Goal: Task Accomplishment & Management: Use online tool/utility

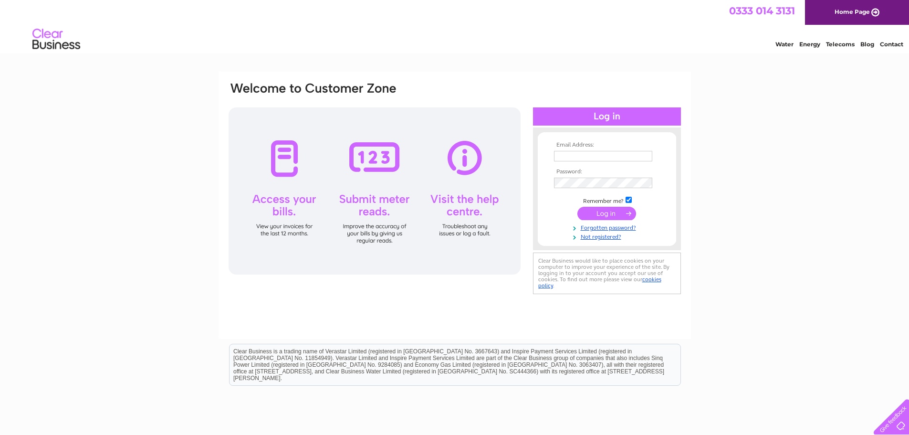
type input "[EMAIL_ADDRESS][DOMAIN_NAME]"
click at [597, 211] on input "submit" at bounding box center [606, 213] width 59 height 13
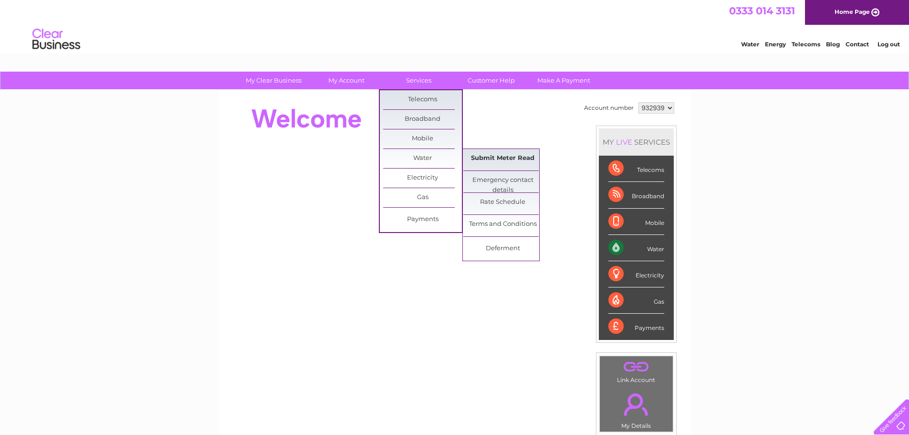
click at [480, 155] on link "Submit Meter Read" at bounding box center [502, 158] width 79 height 19
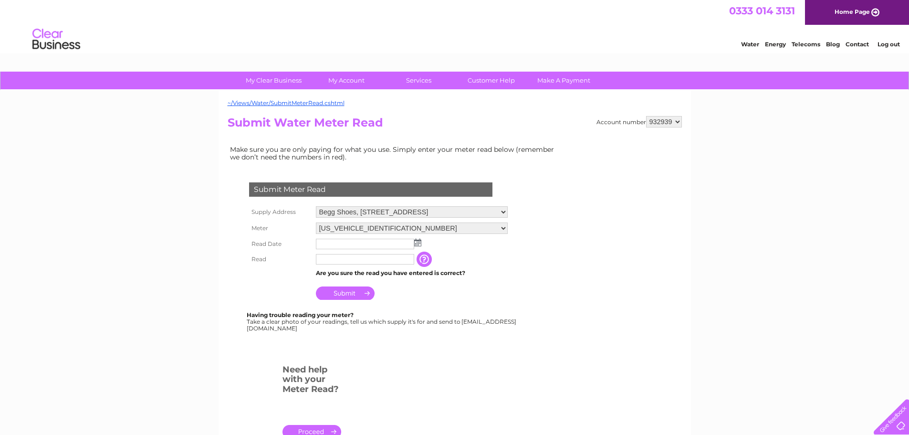
click at [362, 211] on select "Begg Shoes, 28 Union Street, Inverness, Inverness Shire, IV1 1PX 37 Market Plac…" at bounding box center [412, 211] width 192 height 11
select select "557300"
click at [316, 206] on select "Begg Shoes, 28 Union Street, Inverness, Inverness Shire, IV1 1PX 37 Market Plac…" at bounding box center [412, 212] width 192 height 12
click at [414, 243] on img at bounding box center [417, 242] width 7 height 8
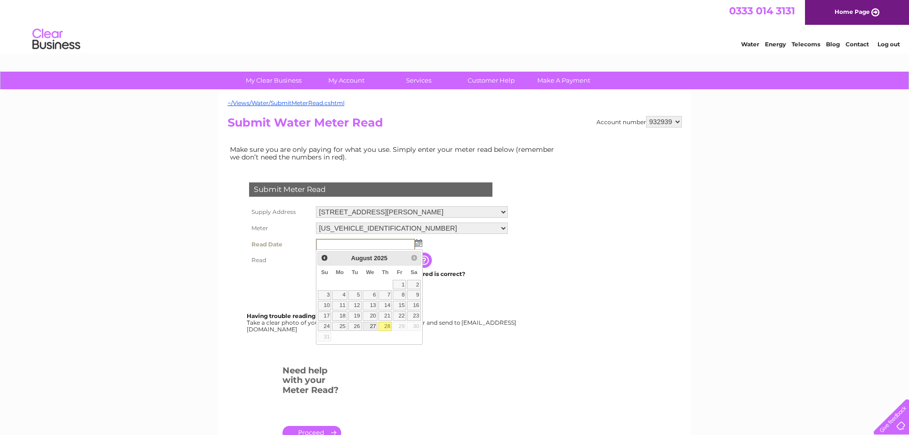
click at [372, 323] on link "27" at bounding box center [369, 326] width 15 height 10
type input "2025/08/27"
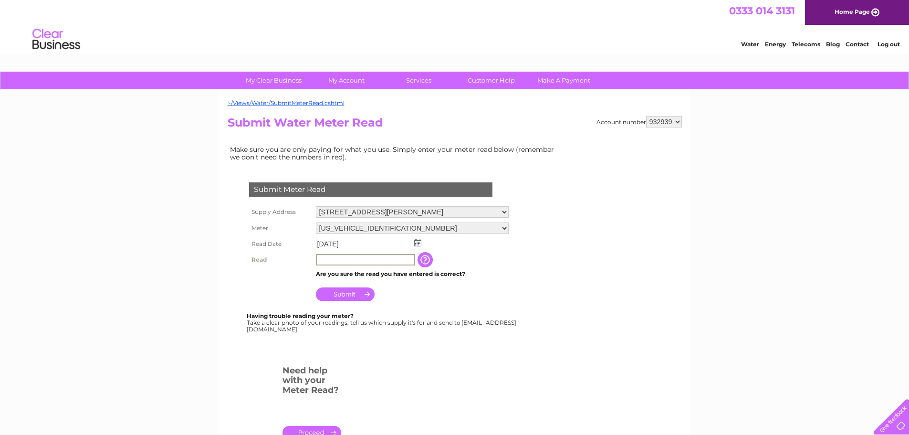
click at [357, 262] on input "text" at bounding box center [365, 259] width 99 height 11
type input "1"
click at [432, 259] on input "button" at bounding box center [425, 259] width 17 height 15
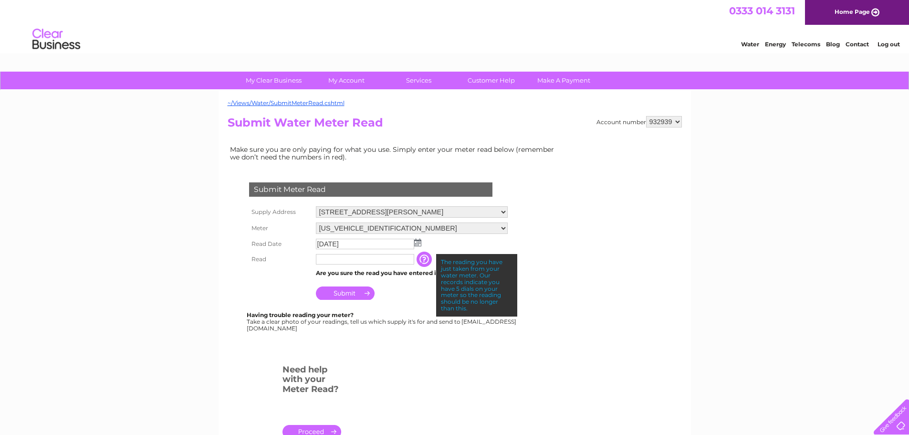
click at [341, 259] on input "text" at bounding box center [365, 259] width 98 height 10
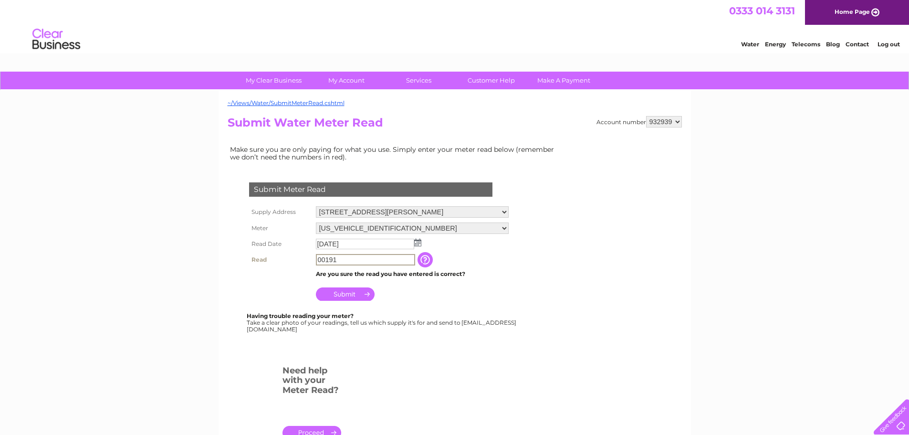
type input "00191"
click at [357, 300] on td "Submit" at bounding box center [411, 291] width 197 height 23
click at [350, 295] on input "Submit" at bounding box center [345, 292] width 59 height 13
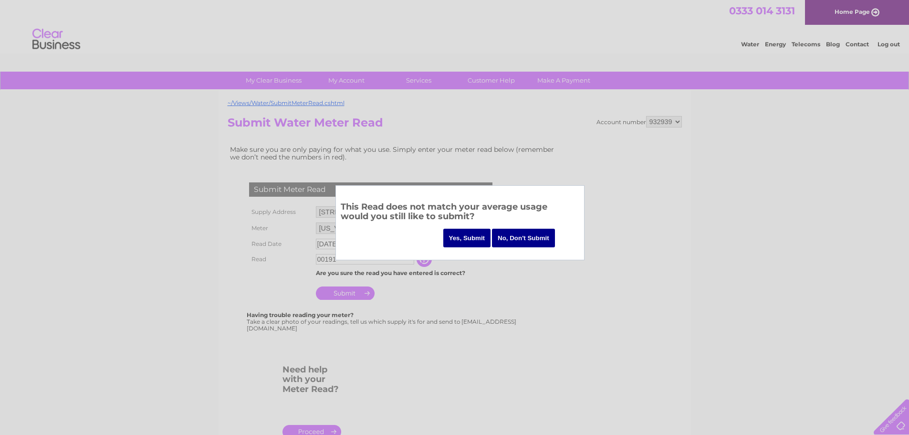
click at [465, 242] on input "Yes, Submit" at bounding box center [467, 237] width 48 height 19
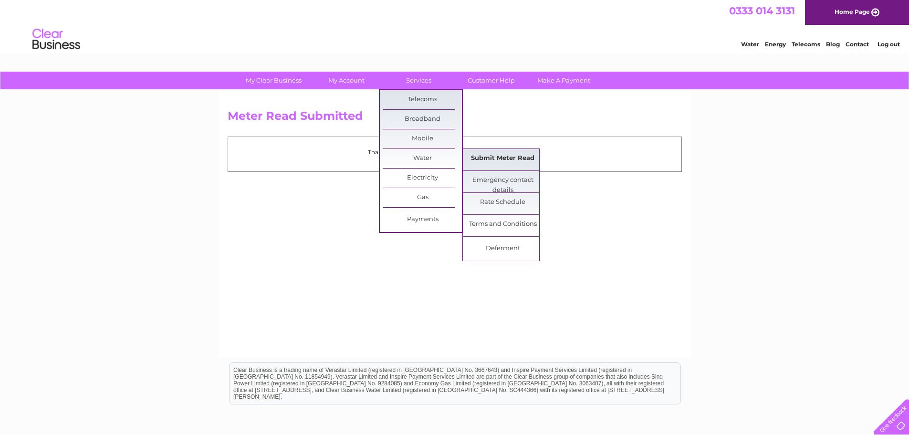
click at [479, 154] on link "Submit Meter Read" at bounding box center [502, 158] width 79 height 19
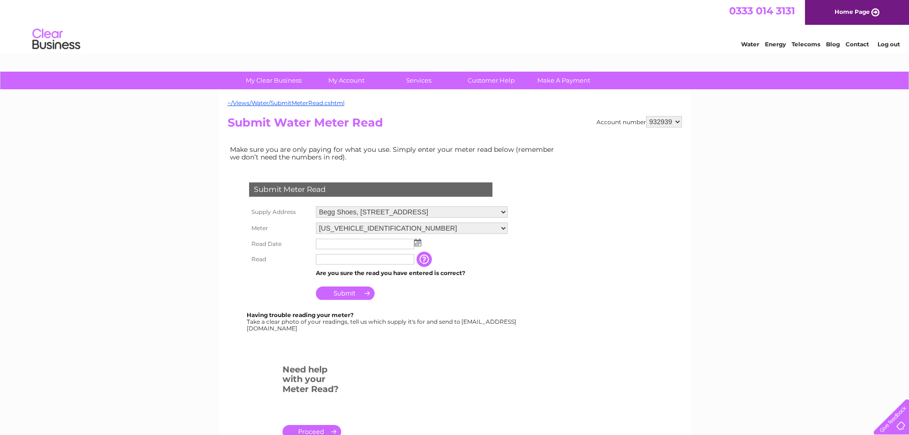
click at [371, 213] on select "Begg Shoes, 28 Union Street, Inverness, Inverness Shire, IV1 1PX 37 Market Plac…" at bounding box center [412, 211] width 192 height 11
select select "557302"
click at [316, 206] on select "Begg Shoes, 28 Union Street, Inverness, Inverness Shire, IV1 1PX 37 Market Plac…" at bounding box center [412, 212] width 192 height 12
drag, startPoint x: 0, startPoint y: 0, endPoint x: 418, endPoint y: 245, distance: 484.4
click at [418, 245] on img at bounding box center [417, 242] width 7 height 8
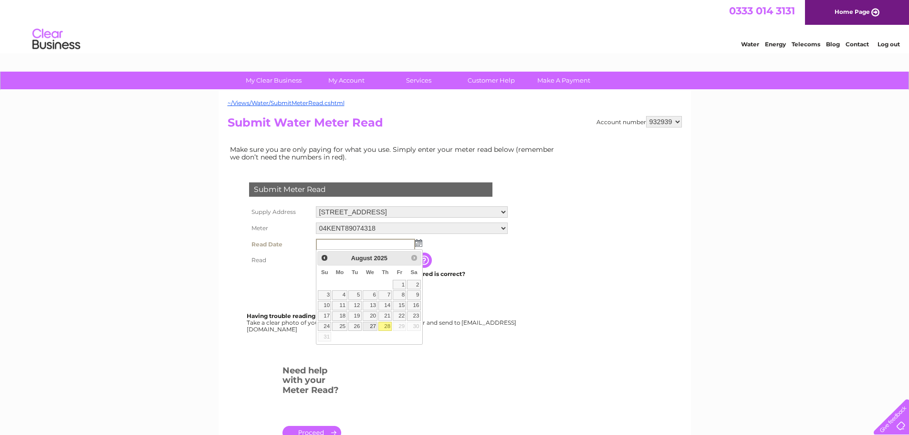
click at [374, 322] on link "27" at bounding box center [369, 326] width 15 height 10
type input "2025/08/27"
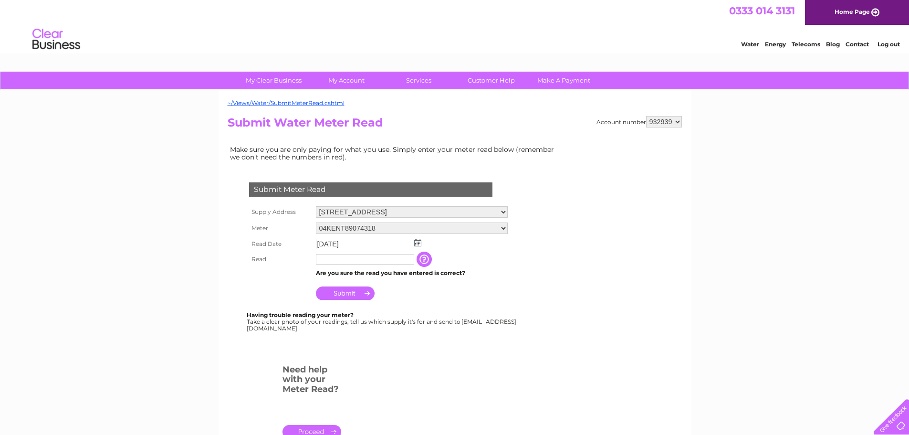
click at [343, 258] on input "text" at bounding box center [365, 259] width 98 height 10
click at [349, 258] on input "text" at bounding box center [365, 259] width 99 height 11
type input "1552"
click at [347, 290] on input "Submit" at bounding box center [345, 292] width 59 height 13
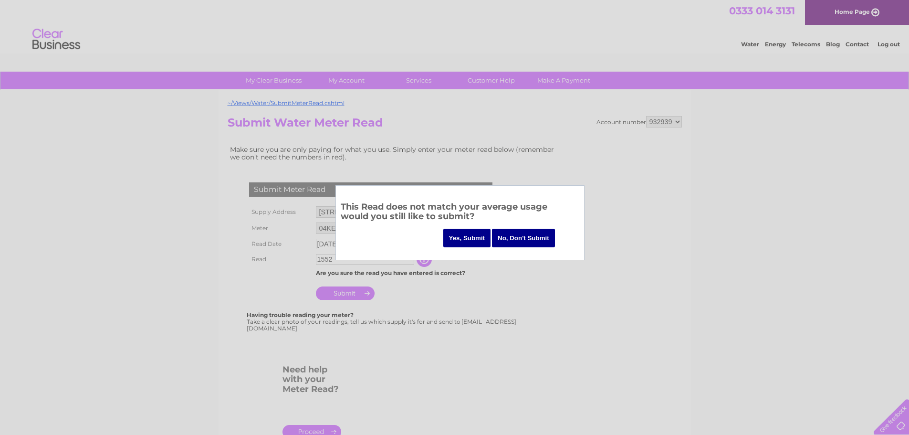
drag, startPoint x: 461, startPoint y: 237, endPoint x: 393, endPoint y: 242, distance: 68.4
click at [393, 242] on div "This Read does not match your average usage would you still like to submit? Yes…" at bounding box center [459, 222] width 249 height 75
click at [471, 236] on input "Yes, Submit" at bounding box center [467, 237] width 48 height 19
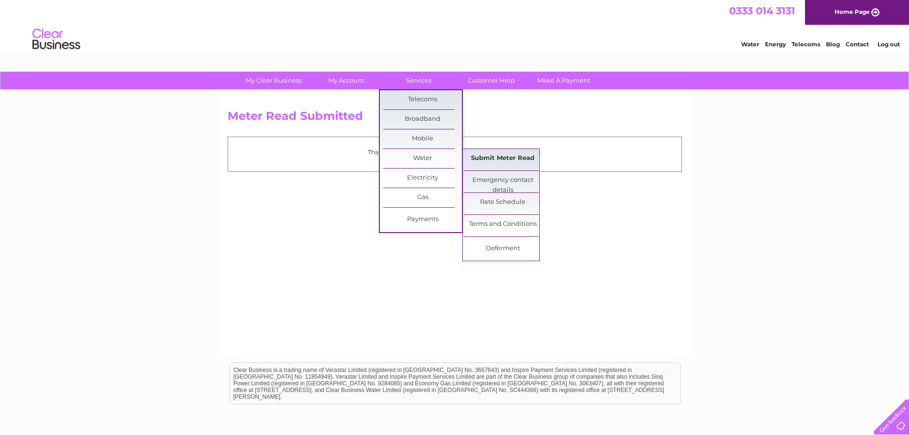
click at [486, 160] on link "Submit Meter Read" at bounding box center [502, 158] width 79 height 19
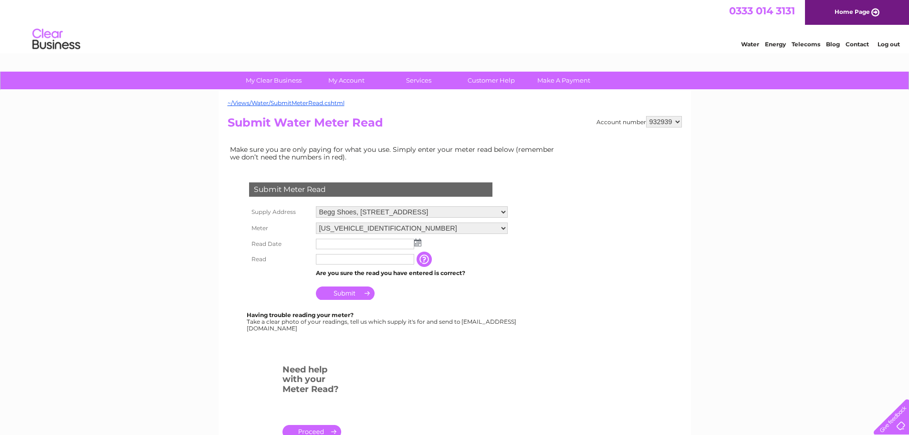
click at [418, 242] on img at bounding box center [417, 242] width 7 height 8
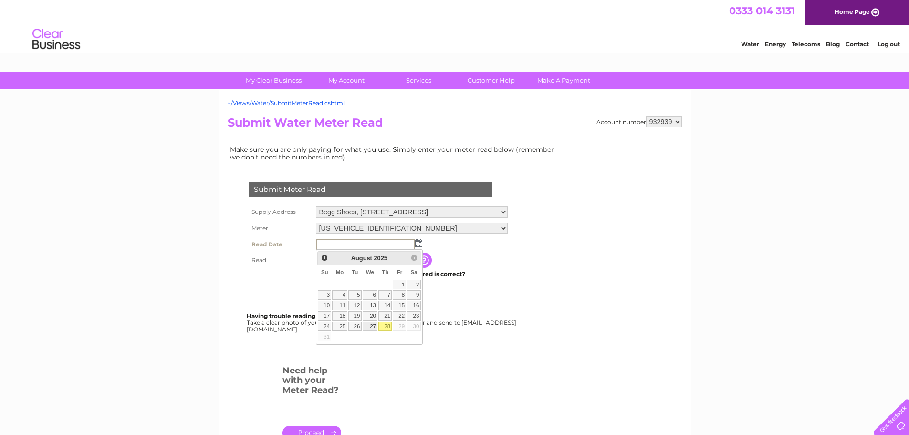
drag, startPoint x: 372, startPoint y: 325, endPoint x: 367, endPoint y: 306, distance: 19.6
click at [371, 325] on link "27" at bounding box center [369, 326] width 15 height 10
type input "2025/08/27"
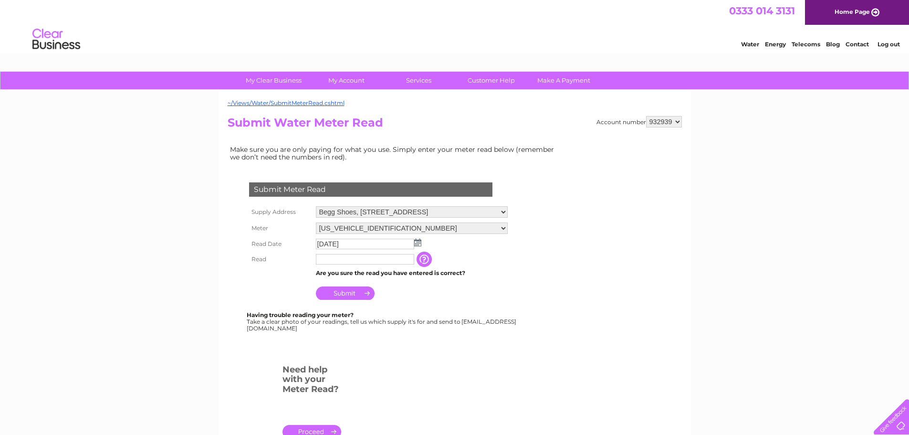
click at [337, 255] on input "text" at bounding box center [365, 259] width 98 height 10
click at [338, 260] on input "text" at bounding box center [365, 259] width 99 height 11
type input "00147"
click at [358, 303] on div "Submit Meter Read Supply Address Begg Shoes, 28 Union Street, Inverness, Invern…" at bounding box center [373, 252] width 290 height 158
click at [353, 294] on input "Submit" at bounding box center [345, 292] width 59 height 13
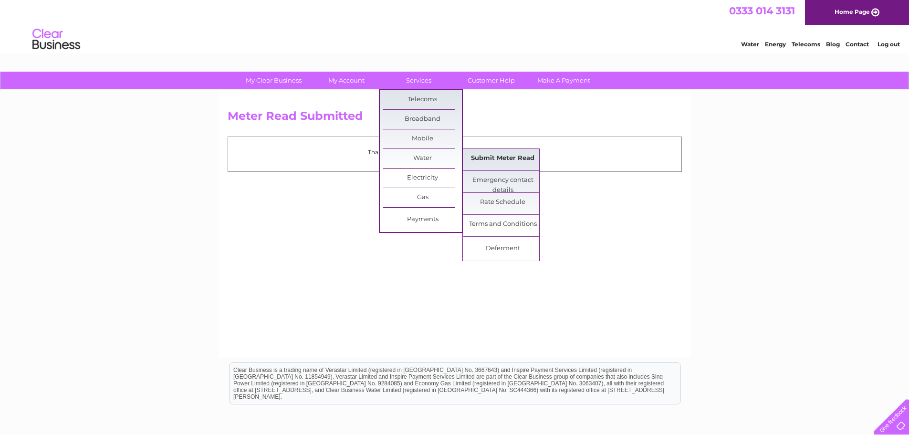
click at [475, 156] on link "Submit Meter Read" at bounding box center [502, 158] width 79 height 19
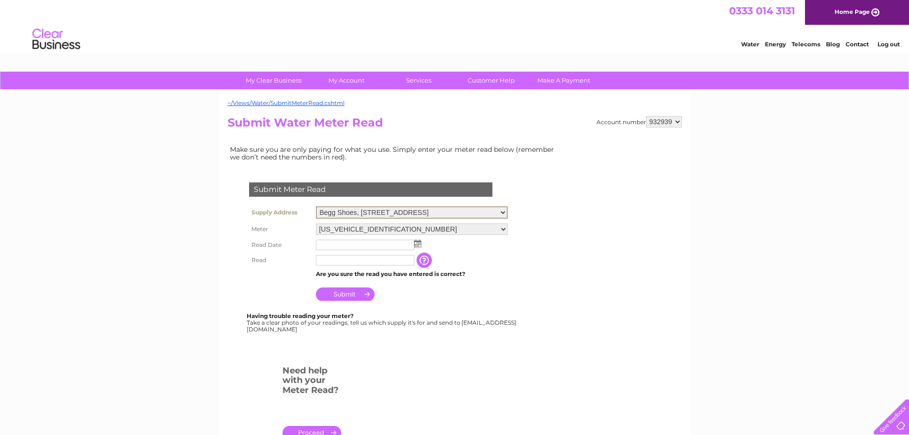
click at [407, 212] on select "Begg Shoes, [STREET_ADDRESS] [STREET_ADDRESS] [STREET_ADDRESS] [STREET_ADDRESS]…" at bounding box center [412, 212] width 192 height 12
select select "557299"
click at [316, 206] on select "Begg Shoes, 28 Union Street, Inverness, Inverness Shire, IV1 1PX 37 Market Plac…" at bounding box center [412, 212] width 192 height 12
click at [340, 243] on input "text" at bounding box center [365, 243] width 99 height 11
click at [405, 244] on input "text" at bounding box center [365, 243] width 99 height 11
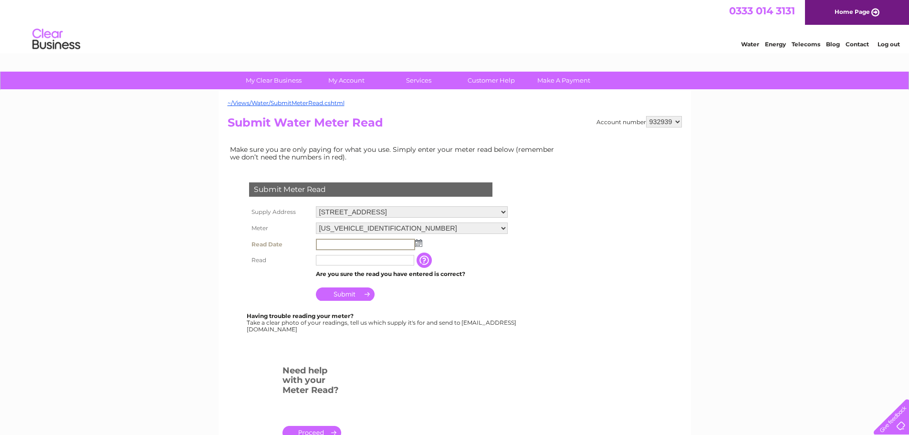
click at [418, 245] on img at bounding box center [418, 243] width 7 height 8
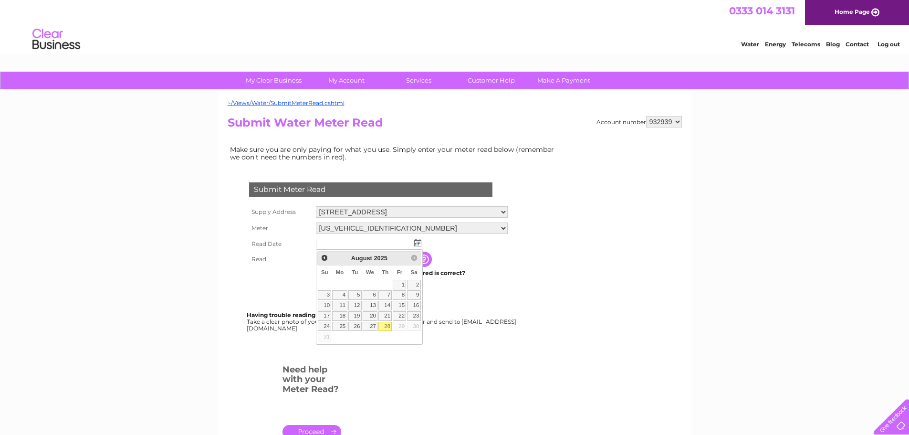
click at [388, 324] on link "28" at bounding box center [384, 326] width 13 height 10
type input "[DATE]"
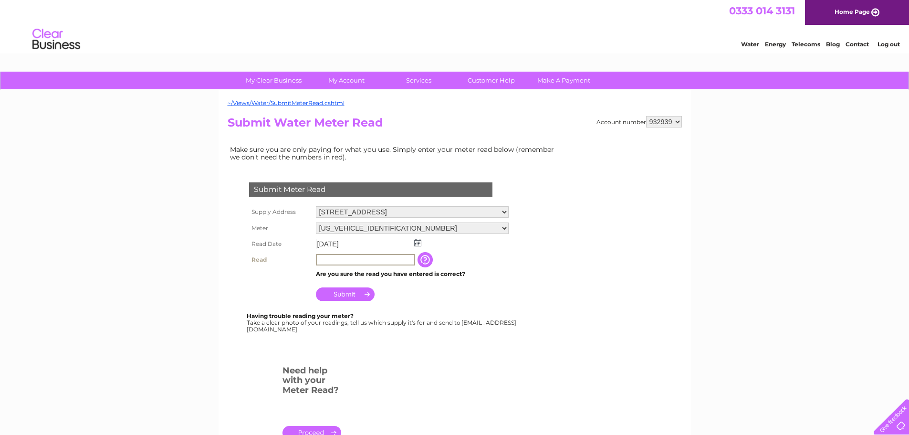
click at [342, 259] on input "text" at bounding box center [365, 259] width 99 height 11
type input "0206"
click at [417, 264] on td "0206" at bounding box center [365, 259] width 104 height 16
click at [428, 261] on input "button" at bounding box center [424, 258] width 17 height 15
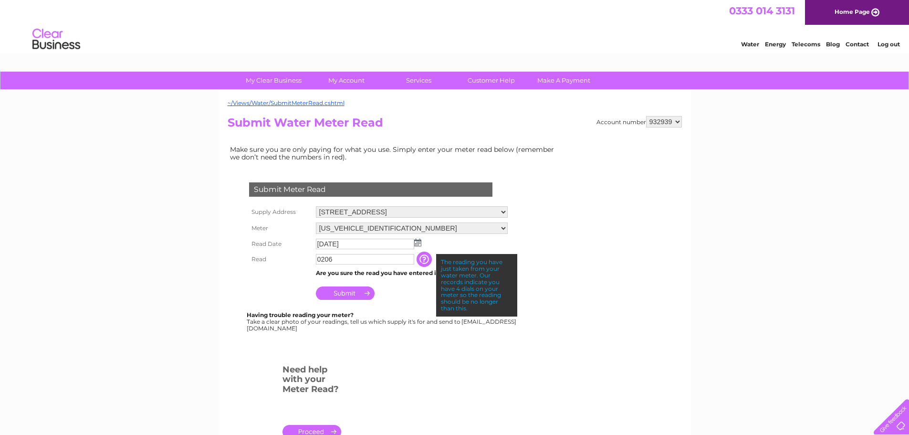
click at [342, 296] on input "Submit" at bounding box center [345, 292] width 59 height 13
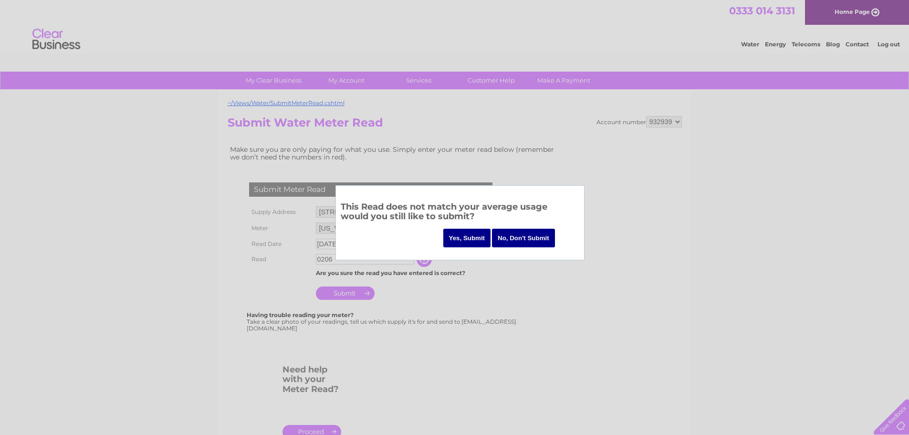
click at [471, 234] on input "Yes, Submit" at bounding box center [467, 237] width 48 height 19
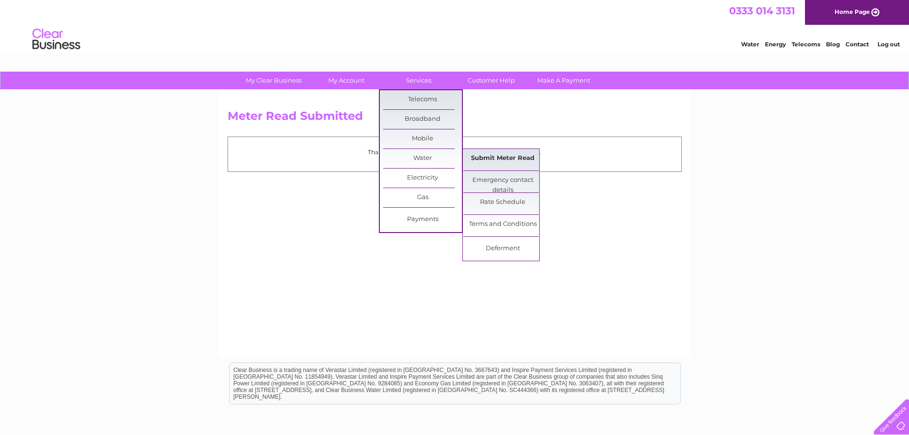
click at [488, 154] on link "Submit Meter Read" at bounding box center [502, 158] width 79 height 19
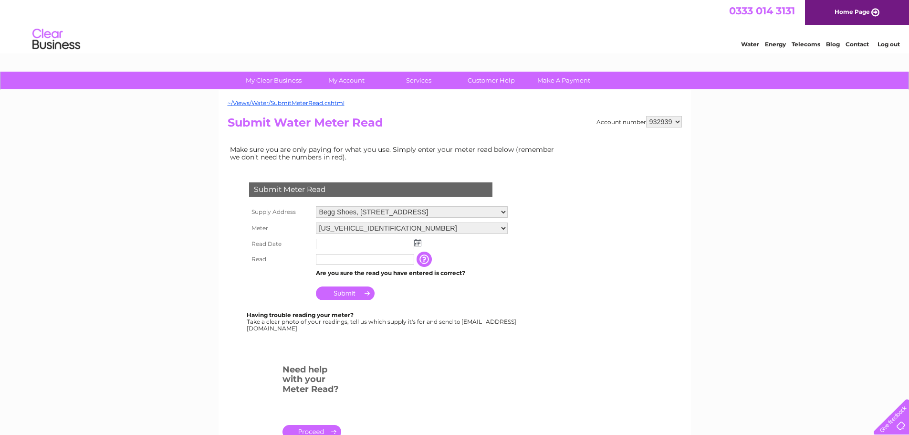
click at [421, 208] on select "Begg Shoes, 28 Union Street, Inverness, Inverness Shire, IV1 1PX 37 Market Plac…" at bounding box center [412, 211] width 192 height 11
select select "557308"
click at [316, 206] on select "Begg Shoes, 28 Union Street, Inverness, Inverness Shire, IV1 1PX 37 Market Plac…" at bounding box center [412, 212] width 192 height 12
click at [418, 246] on img at bounding box center [417, 242] width 7 height 8
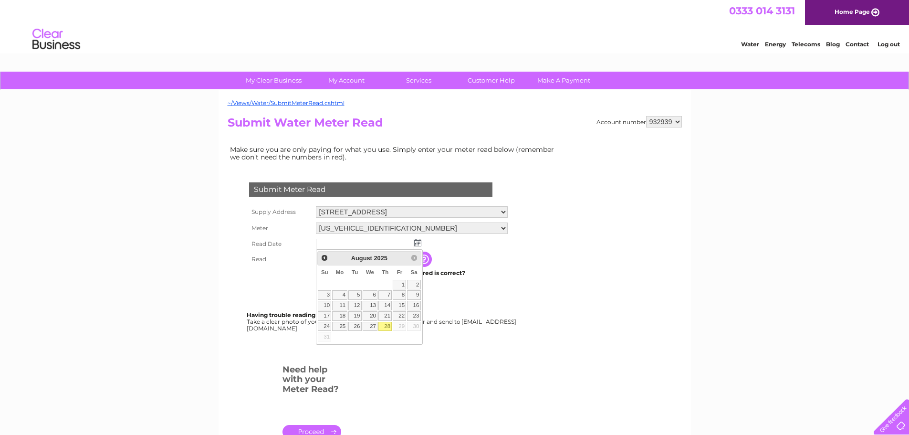
click at [383, 324] on link "28" at bounding box center [384, 326] width 13 height 10
type input "2025/08/28"
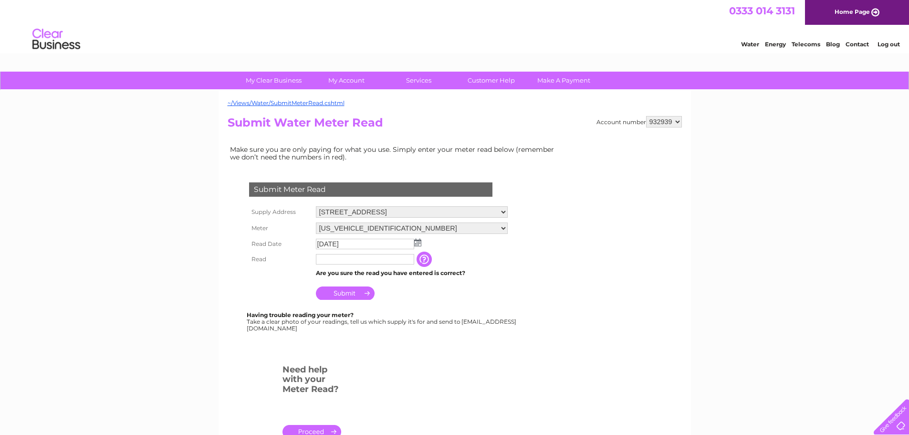
drag, startPoint x: 331, startPoint y: 254, endPoint x: 337, endPoint y: 258, distance: 6.9
click at [332, 254] on input "text" at bounding box center [365, 259] width 98 height 10
type input "00040"
click at [357, 291] on input "Submit" at bounding box center [345, 293] width 59 height 13
